Goal: Book appointment/travel/reservation

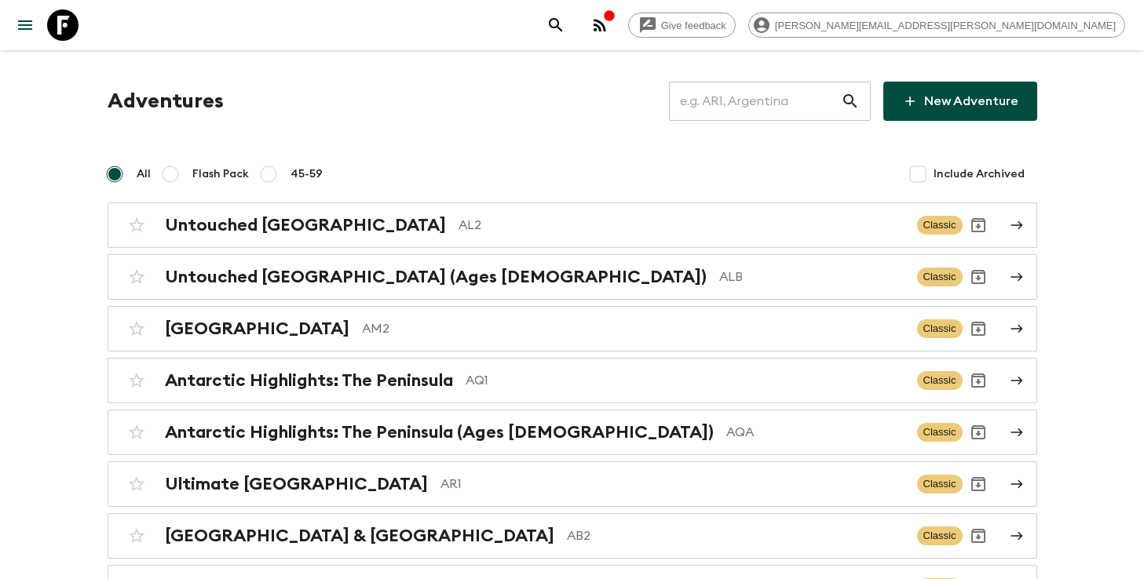
click at [808, 106] on input "text" at bounding box center [755, 101] width 172 height 44
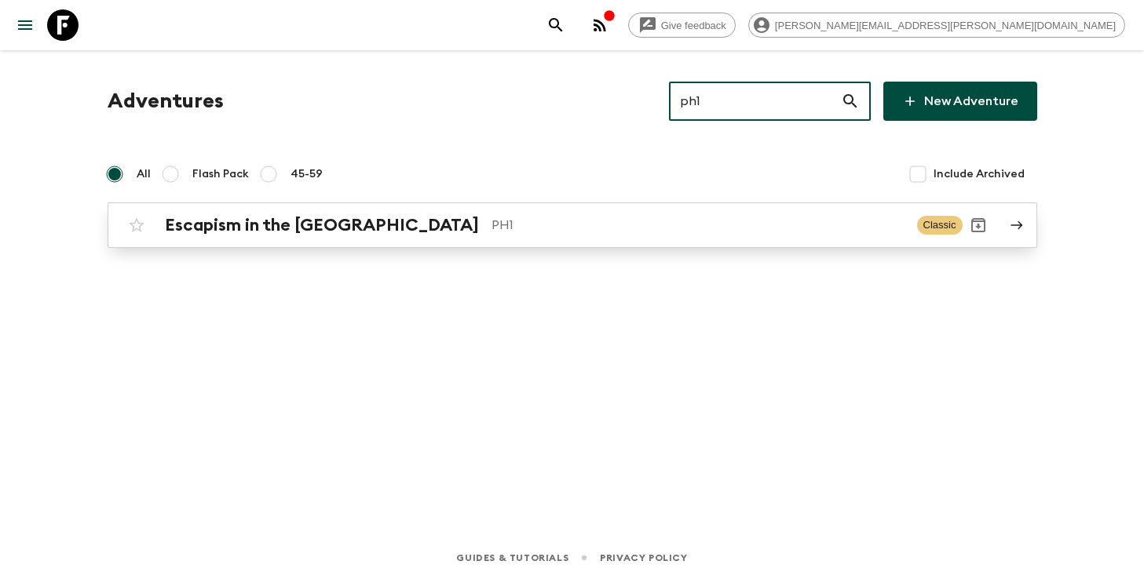
type input "ph1"
click at [605, 236] on div "Escapism in the [GEOGRAPHIC_DATA] PH1 Classic" at bounding box center [542, 225] width 842 height 31
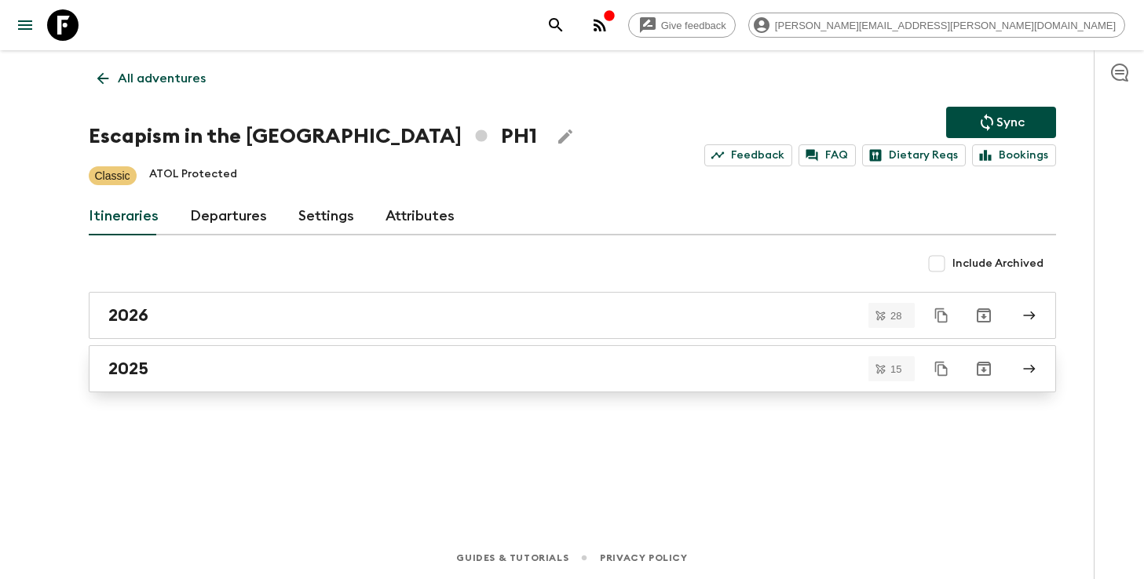
click at [352, 358] on link "2025" at bounding box center [572, 368] width 967 height 47
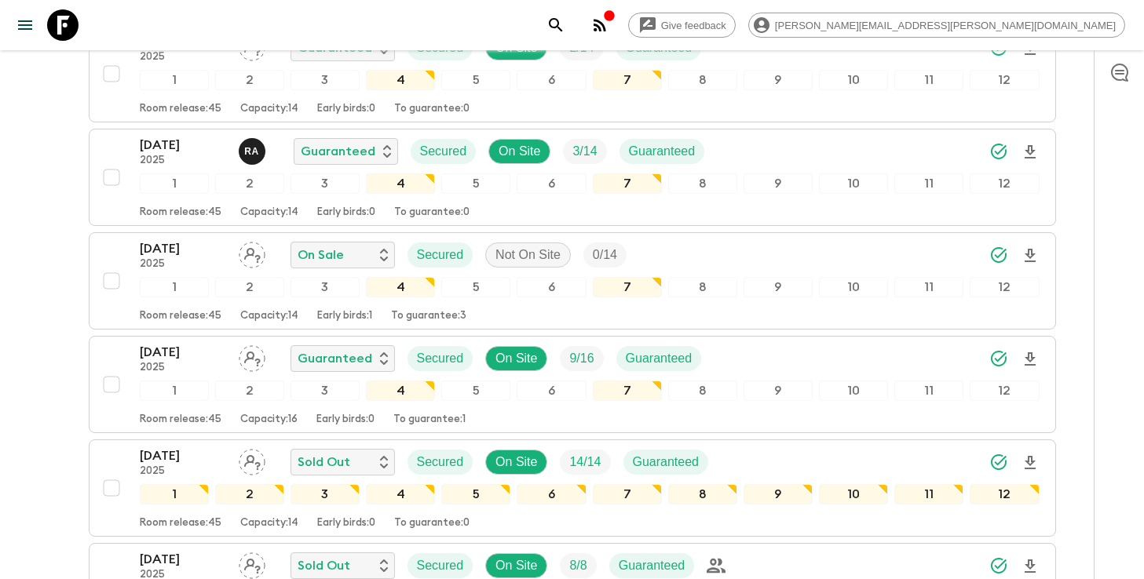
scroll to position [1112, 0]
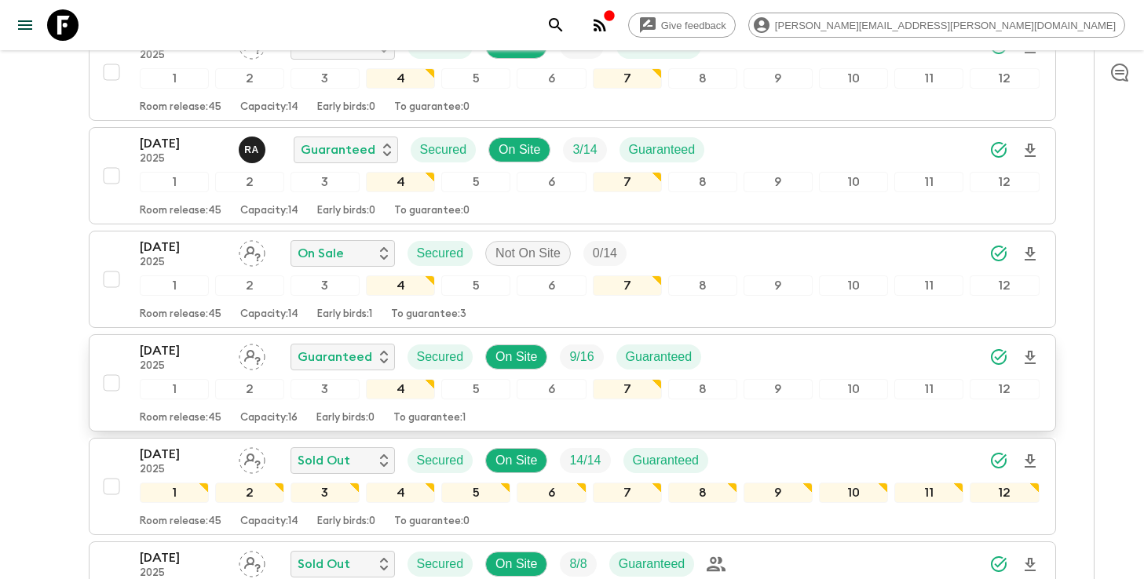
click at [866, 360] on div "[DATE] 2025 Guaranteed Secured On Site 9 / 16 Guaranteed" at bounding box center [590, 357] width 900 height 31
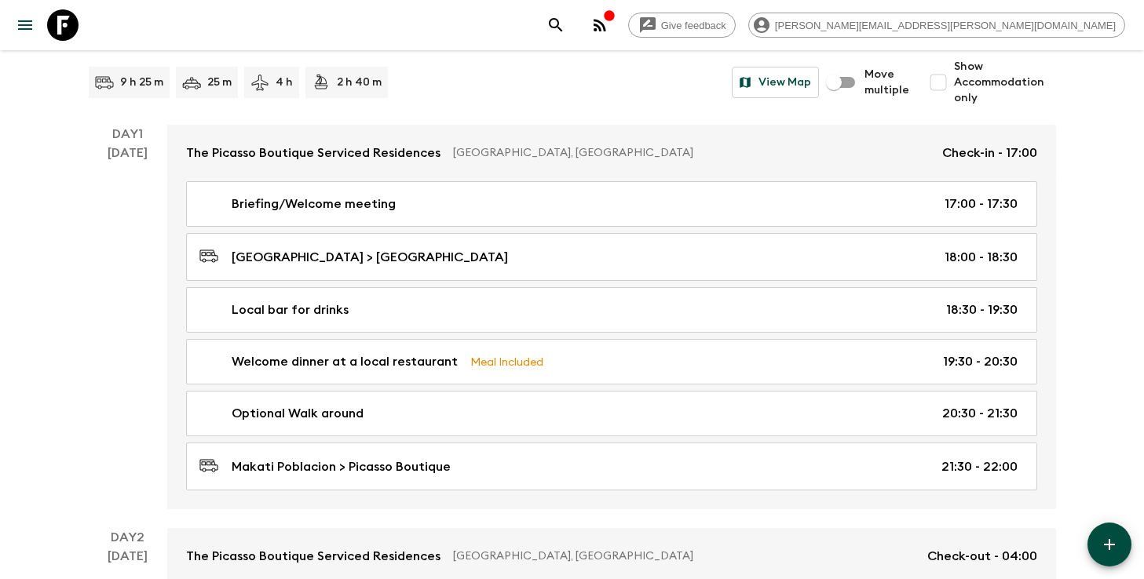
scroll to position [188, 0]
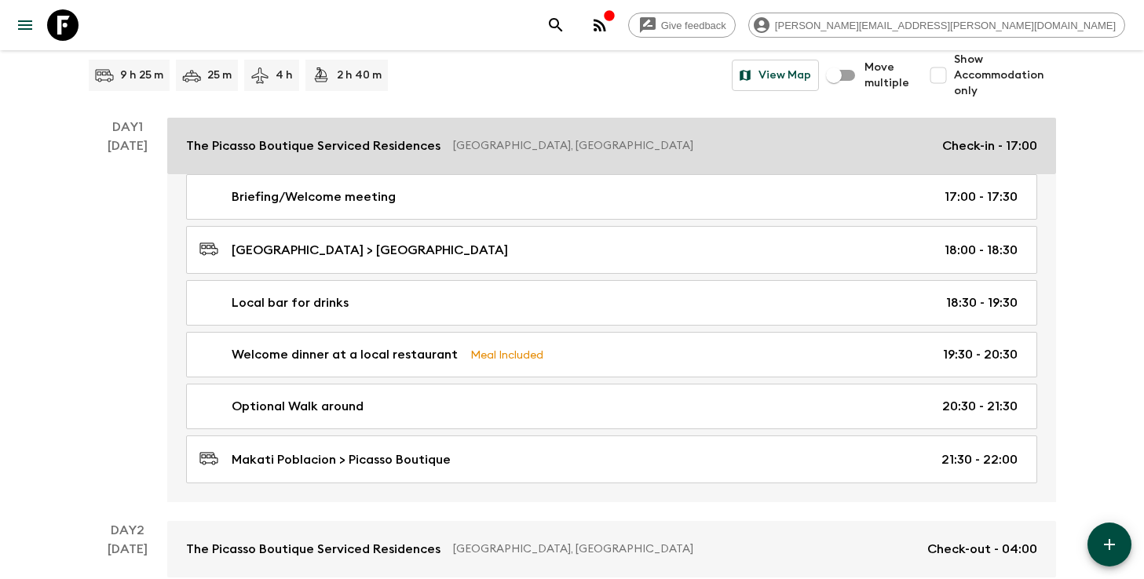
click at [737, 155] on div "The Picasso Boutique Serviced Residences [GEOGRAPHIC_DATA], [GEOGRAPHIC_DATA] C…" at bounding box center [611, 146] width 851 height 19
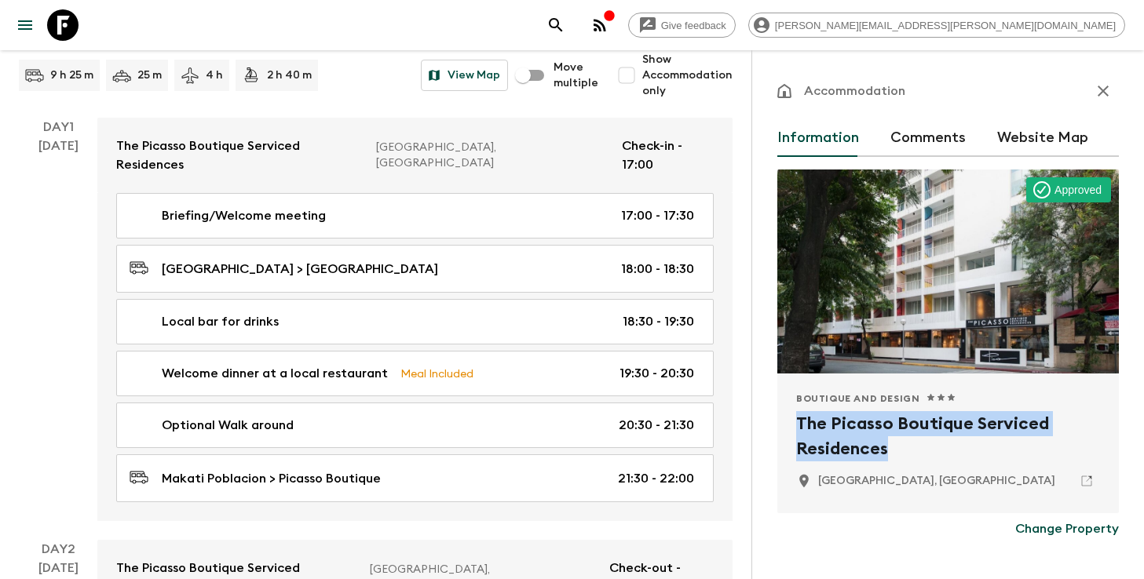
drag, startPoint x: 886, startPoint y: 452, endPoint x: 799, endPoint y: 425, distance: 91.4
click at [799, 425] on h2 "The Picasso Boutique Serviced Residences" at bounding box center [948, 436] width 304 height 50
copy h2 "The Picasso Boutique Serviced Residences"
